Goal: Find specific page/section: Find specific page/section

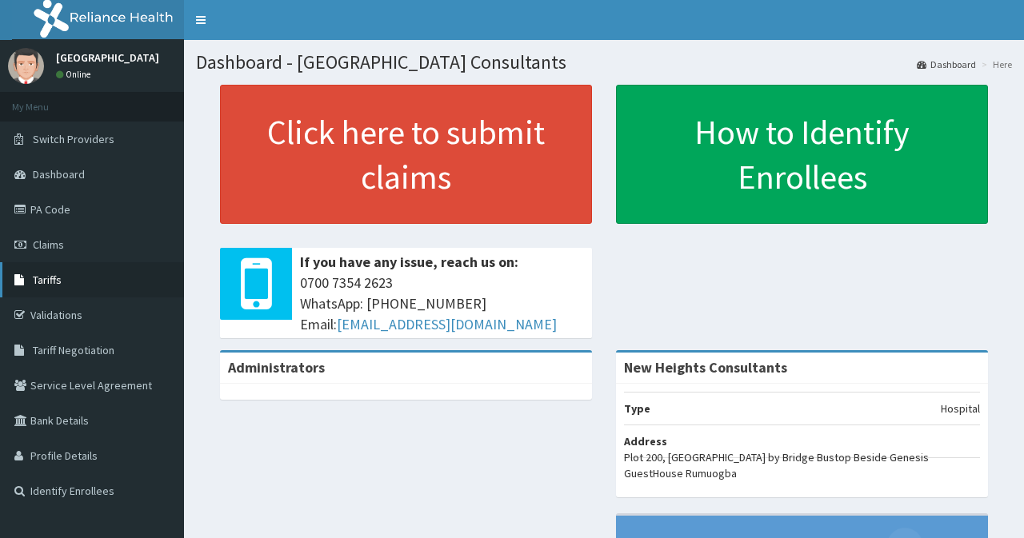
click at [64, 282] on link "Tariffs" at bounding box center [92, 279] width 184 height 35
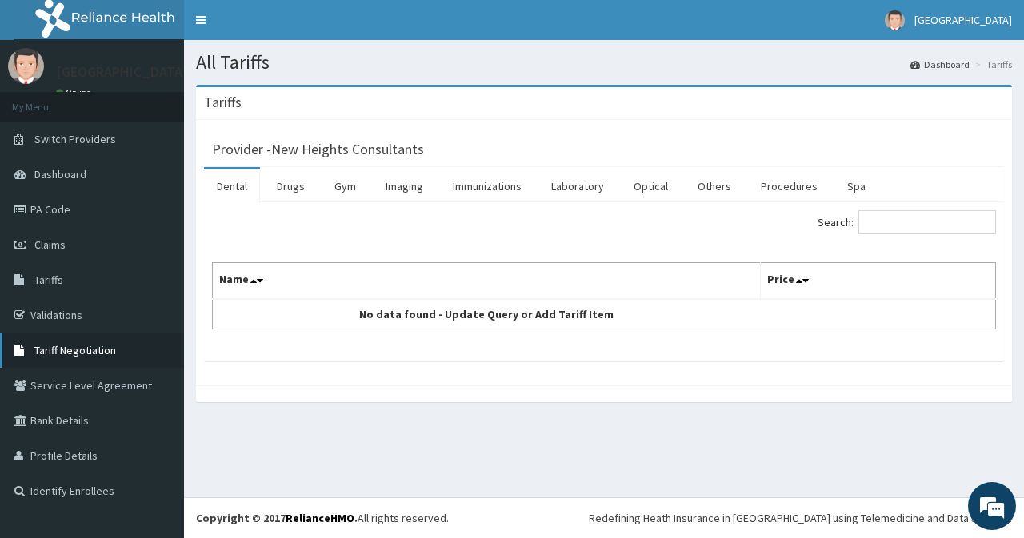
click at [64, 352] on span "Tariff Negotiation" at bounding box center [75, 350] width 82 height 14
